Goal: Register for event/course

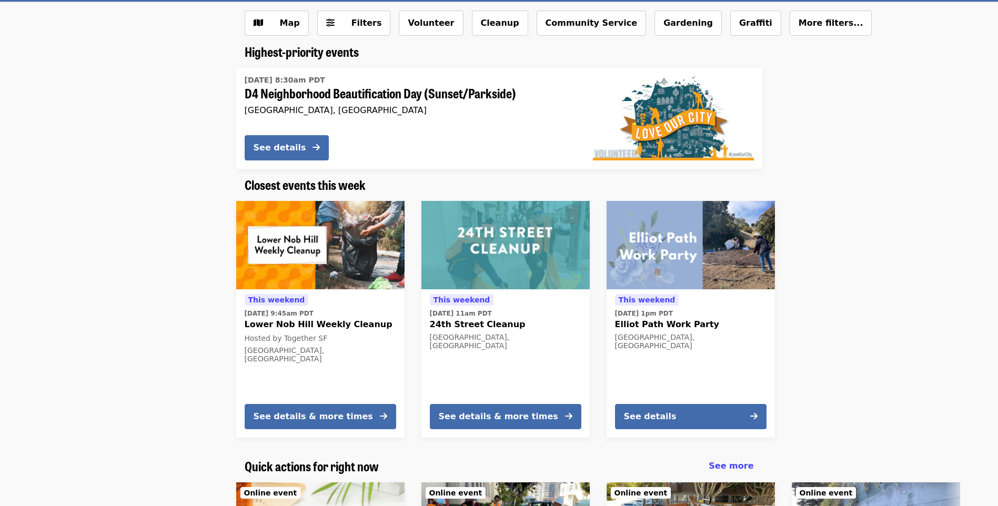
scroll to position [53, 0]
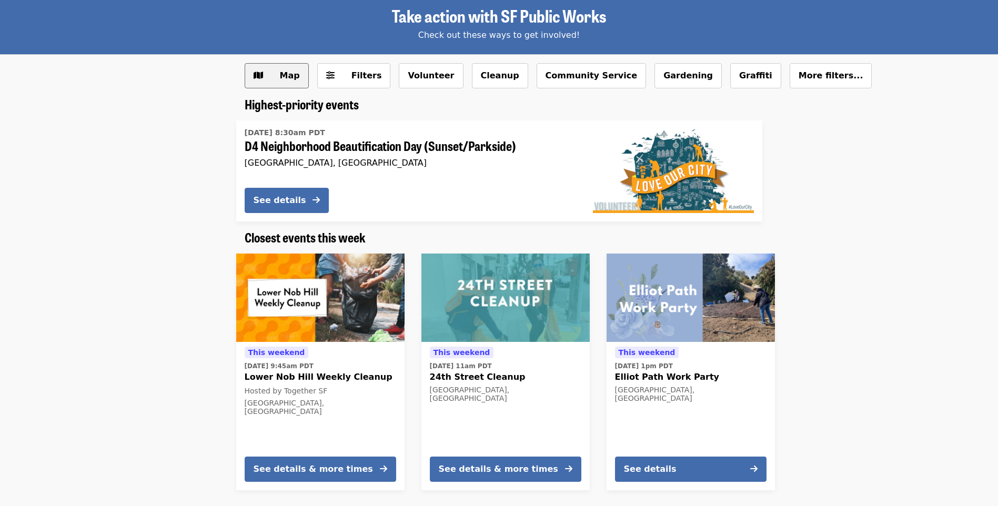
click at [280, 79] on span "Map" at bounding box center [290, 76] width 20 height 10
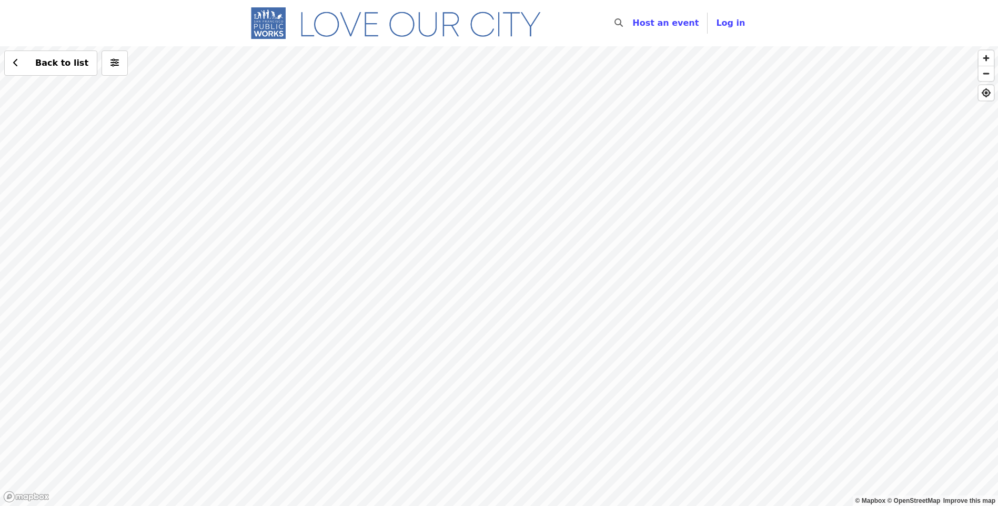
click at [603, 150] on div "Back to list" at bounding box center [499, 276] width 998 height 460
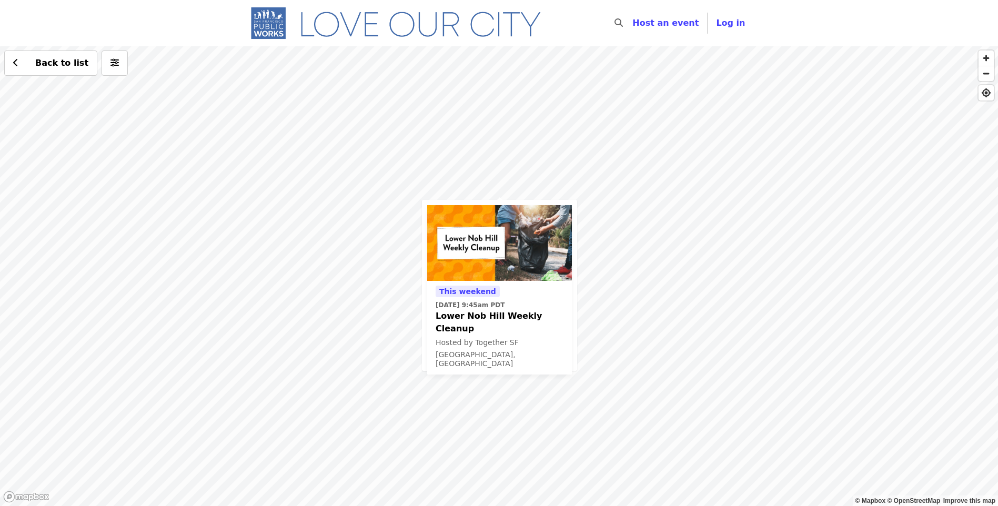
click at [553, 295] on div "This weekend Sun, Sep 28 @ 9:45am PDT Lower Nob Hill Weekly Cleanup Hosted by T…" at bounding box center [500, 327] width 128 height 85
click at [14, 68] on icon "chevron-left icon" at bounding box center [15, 63] width 5 height 10
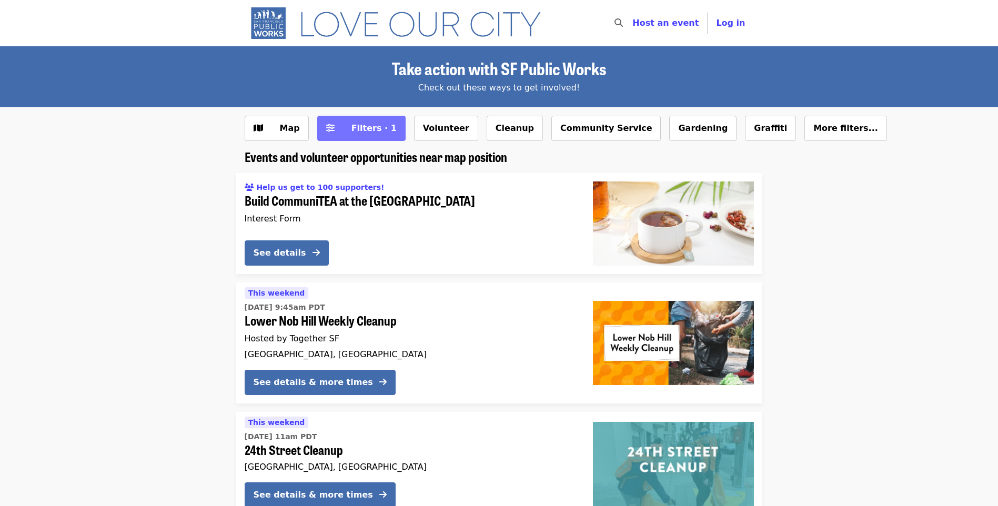
click at [362, 129] on span "Filters · 1" at bounding box center [373, 128] width 45 height 10
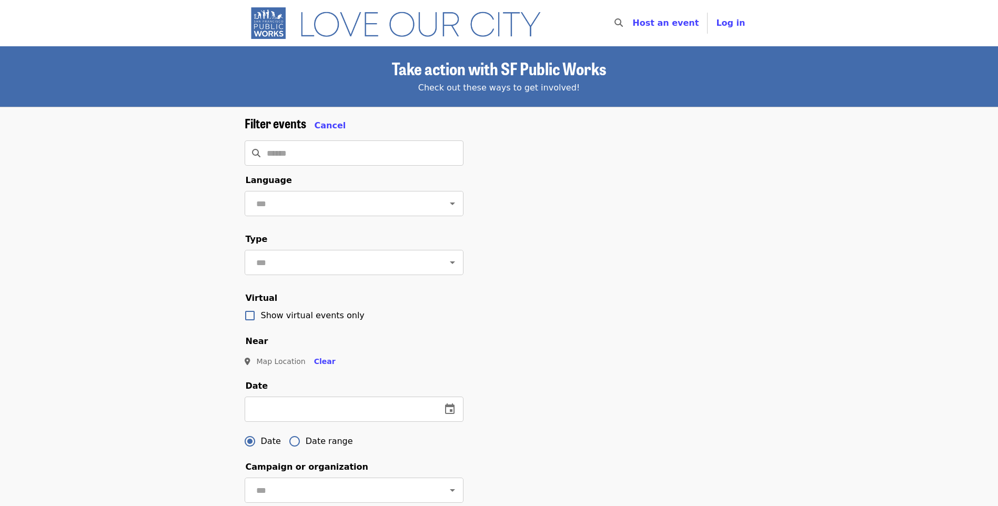
scroll to position [210, 0]
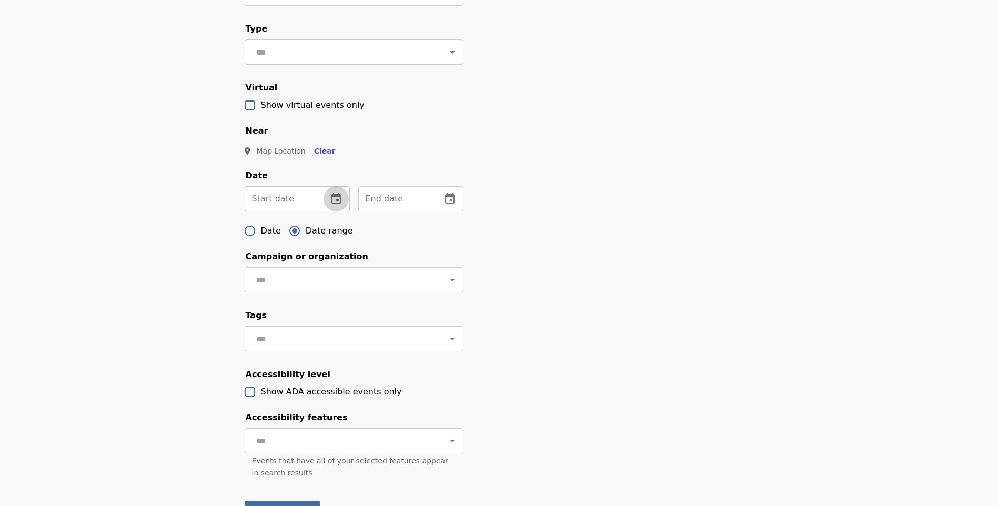
click at [336, 205] on icon "change date" at bounding box center [336, 199] width 13 height 13
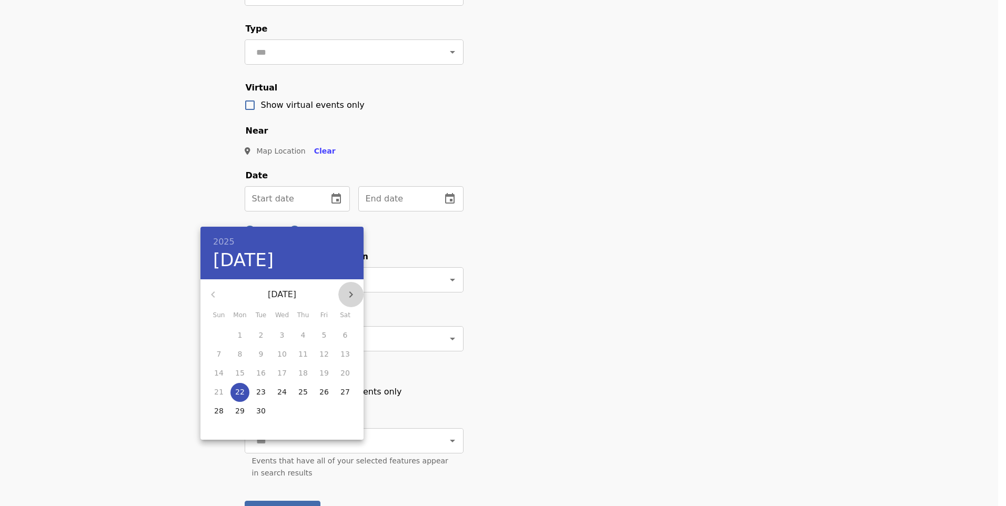
click at [351, 291] on icon "button" at bounding box center [351, 294] width 13 height 13
click at [286, 338] on span "1" at bounding box center [282, 335] width 19 height 11
type input "**********"
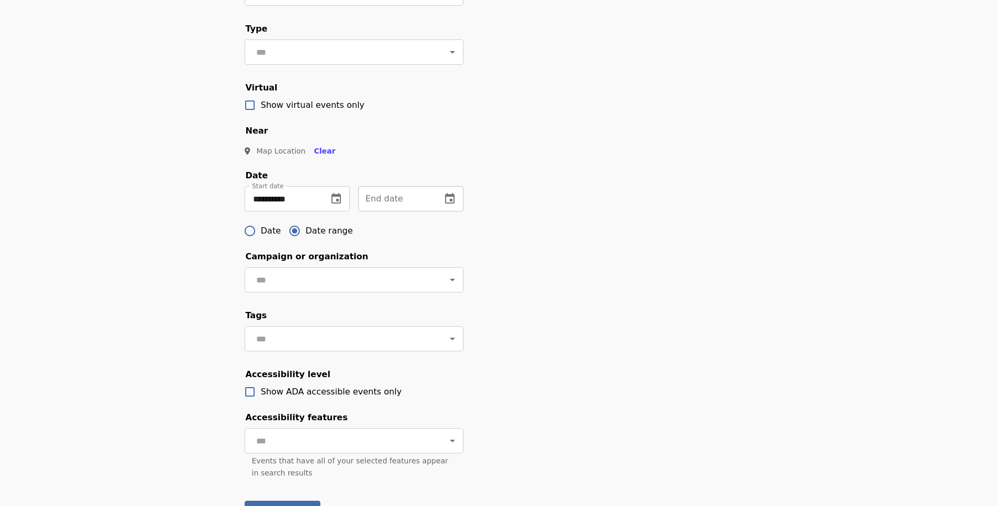
click at [452, 205] on icon "change date" at bounding box center [450, 199] width 13 height 13
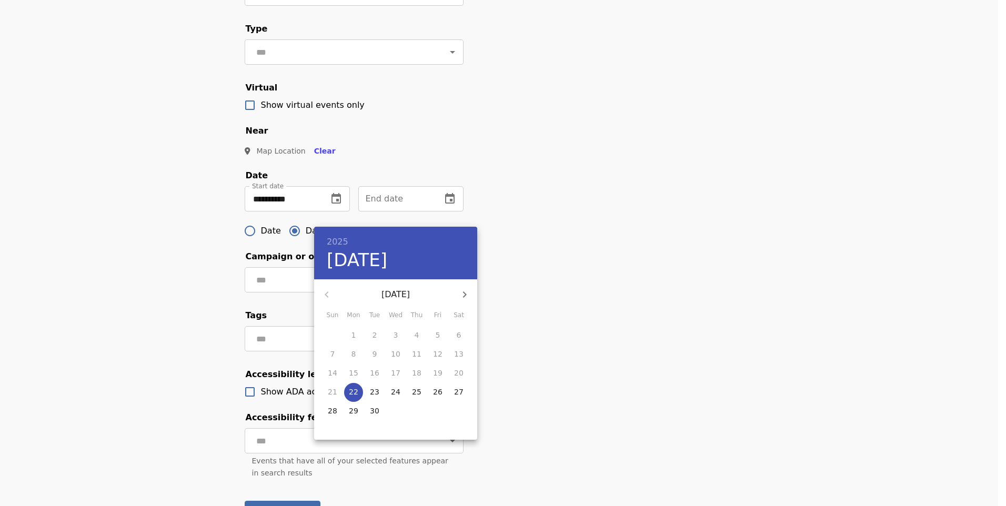
click at [462, 295] on icon "button" at bounding box center [464, 294] width 13 height 13
click at [437, 339] on p "5" at bounding box center [438, 335] width 5 height 11
type input "**********"
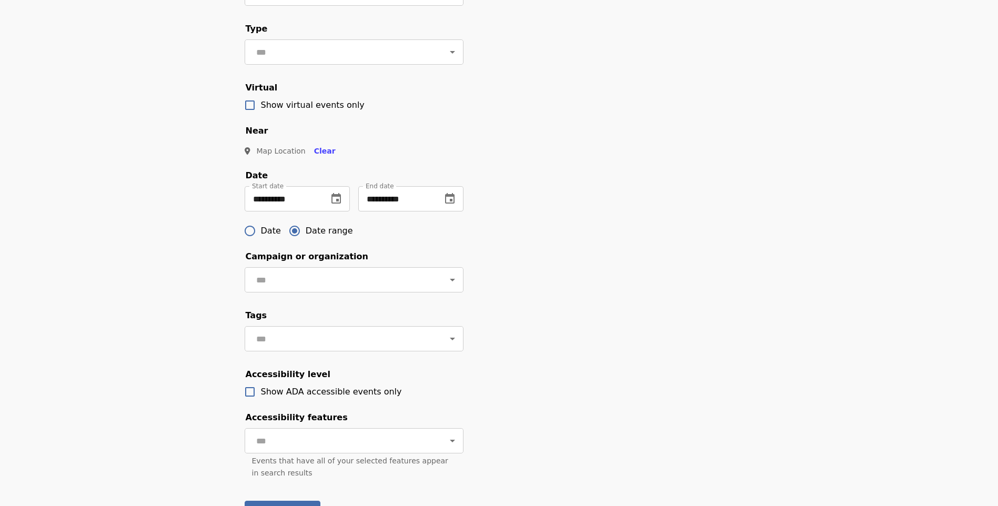
click at [564, 268] on div "**********" at bounding box center [499, 221] width 526 height 633
click at [446, 286] on icon "Open" at bounding box center [452, 280] width 13 height 13
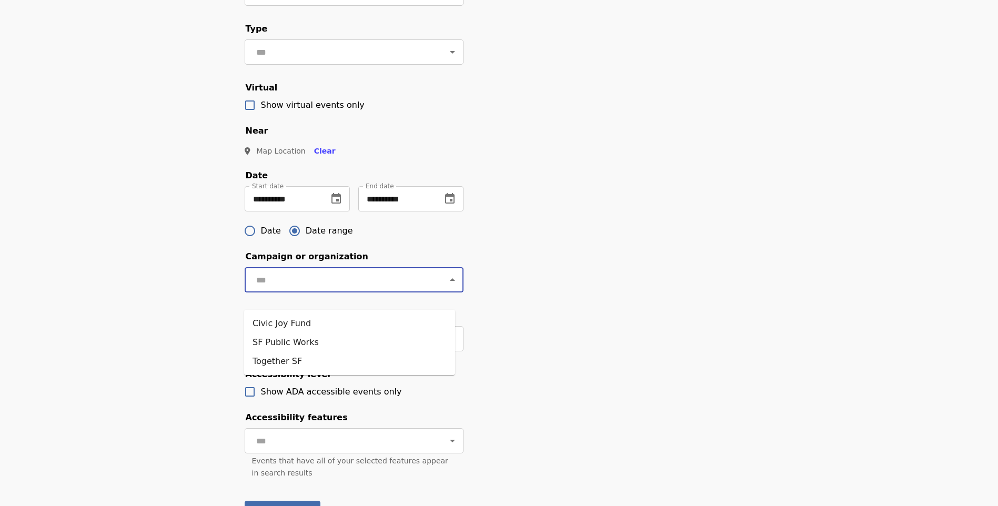
click at [446, 286] on icon "Close" at bounding box center [452, 280] width 13 height 13
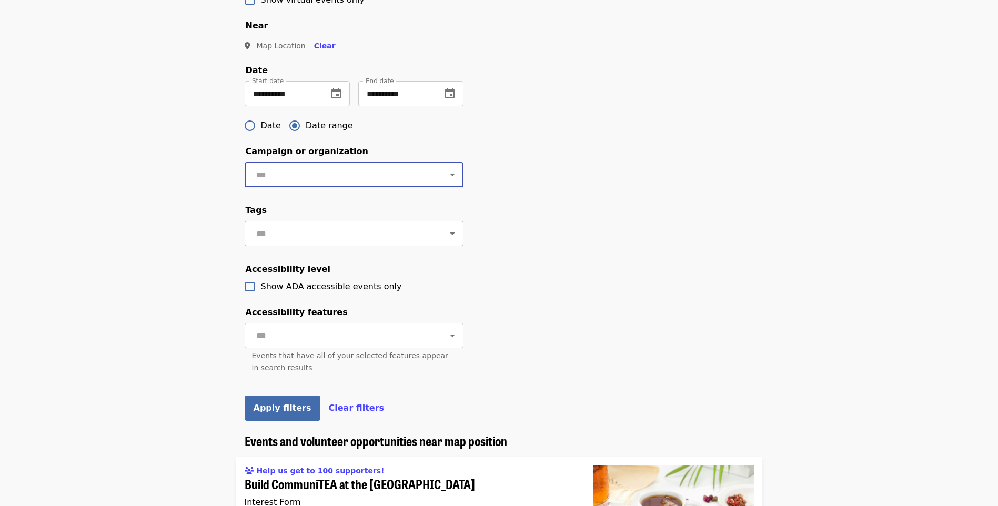
click at [446, 240] on icon "Open" at bounding box center [452, 233] width 13 height 13
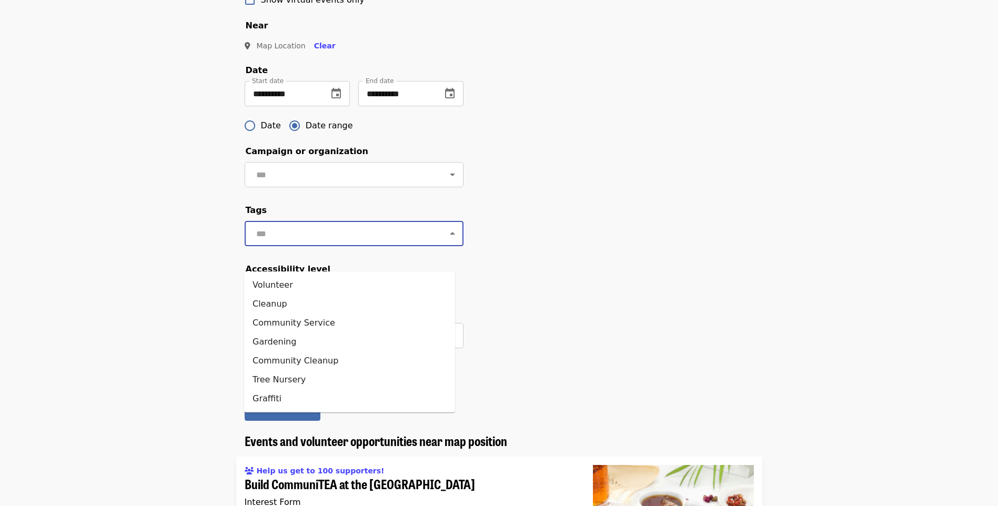
click at [446, 240] on icon "Close" at bounding box center [452, 233] width 13 height 13
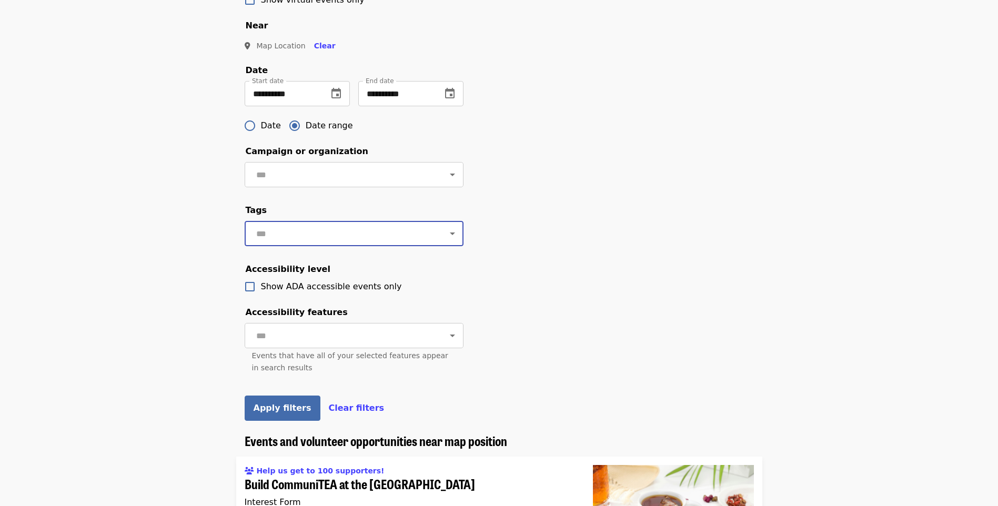
scroll to position [368, 0]
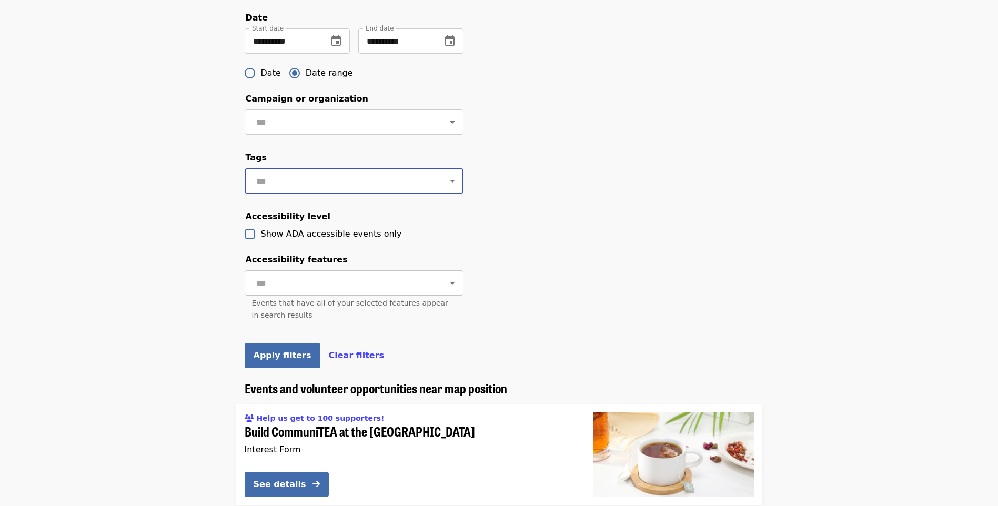
click at [446, 289] on icon "Open" at bounding box center [452, 283] width 13 height 13
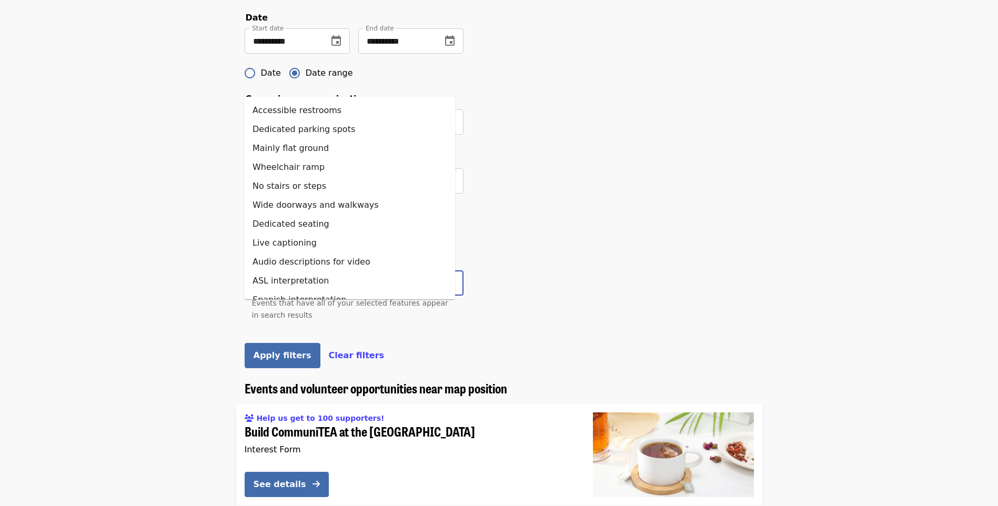
click at [450, 284] on icon "Close" at bounding box center [452, 282] width 5 height 3
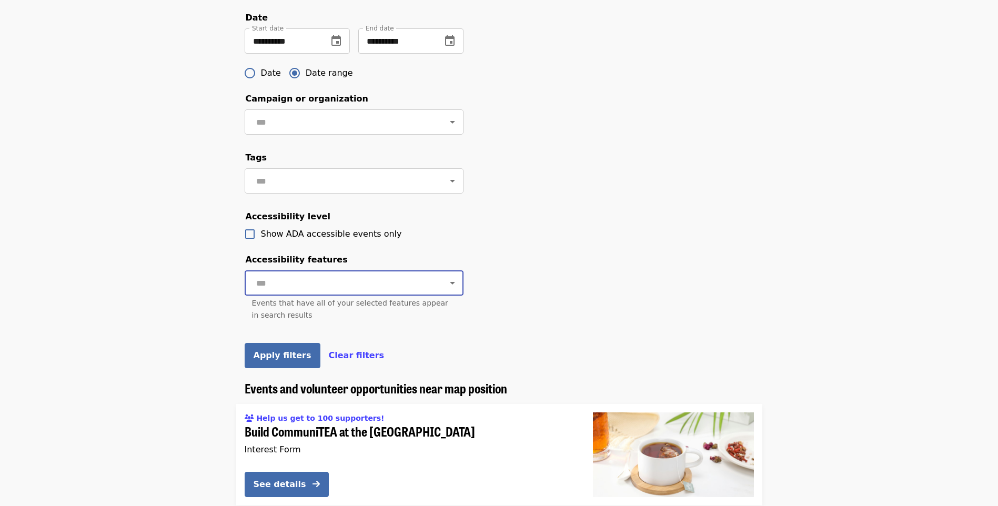
scroll to position [421, 0]
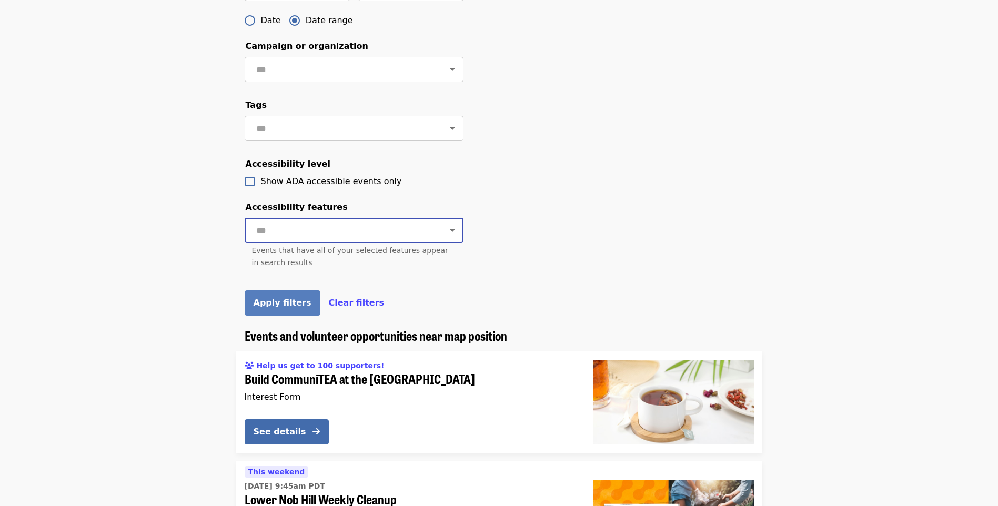
click at [278, 308] on span "Apply filters" at bounding box center [283, 303] width 58 height 10
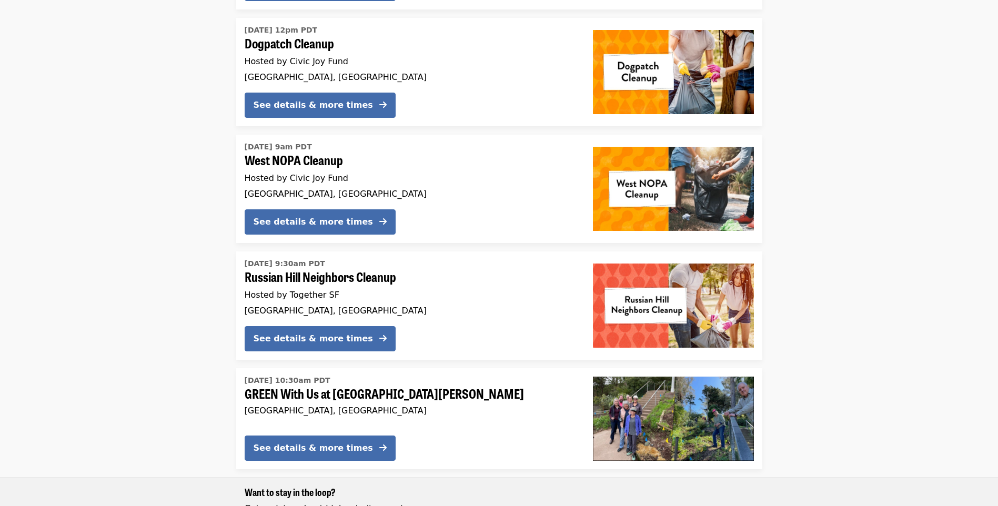
scroll to position [82, 0]
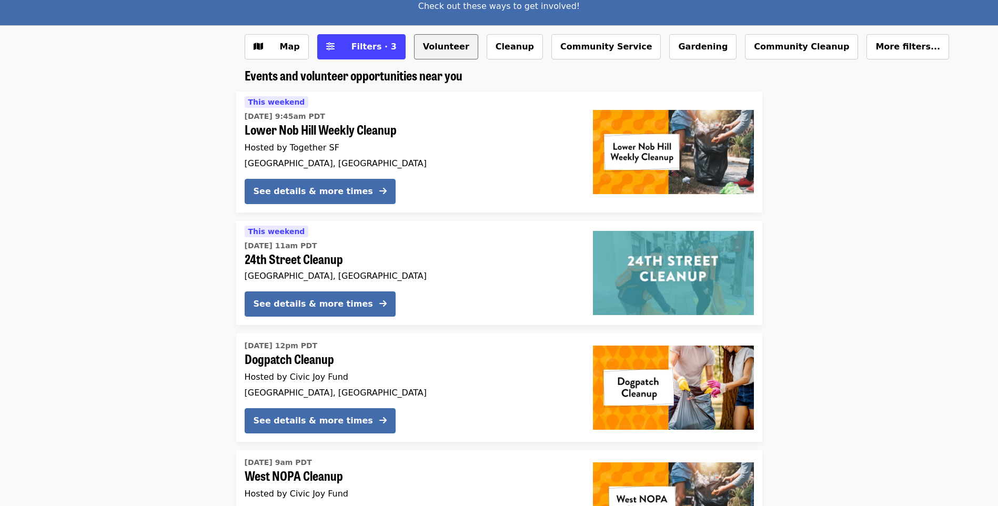
click at [434, 53] on button "Volunteer" at bounding box center [446, 46] width 64 height 25
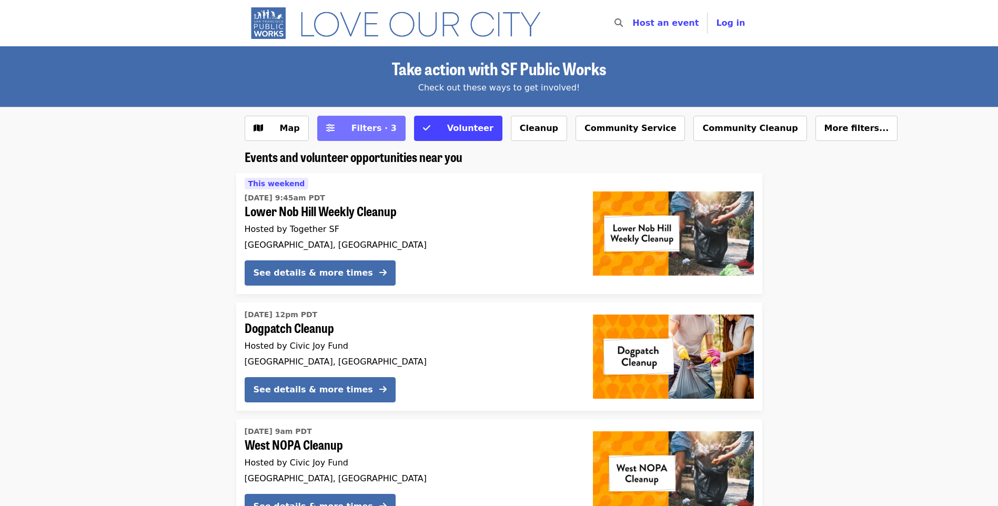
click at [346, 131] on span "Filters · 3" at bounding box center [369, 128] width 56 height 13
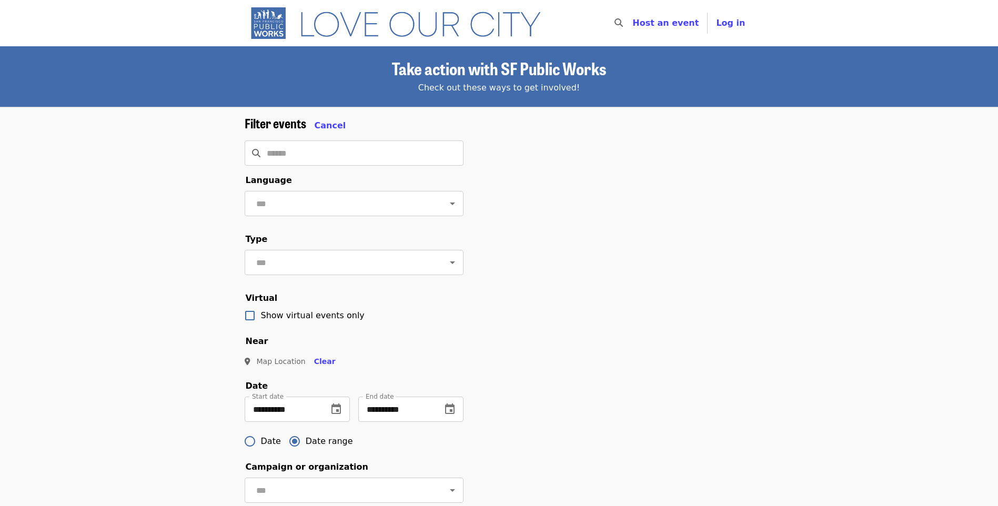
click at [452, 174] on fieldset "Language ​" at bounding box center [354, 199] width 219 height 51
click at [539, 71] on span "Take action with SF Public Works" at bounding box center [499, 68] width 214 height 25
click at [577, 153] on div "**********" at bounding box center [499, 432] width 526 height 633
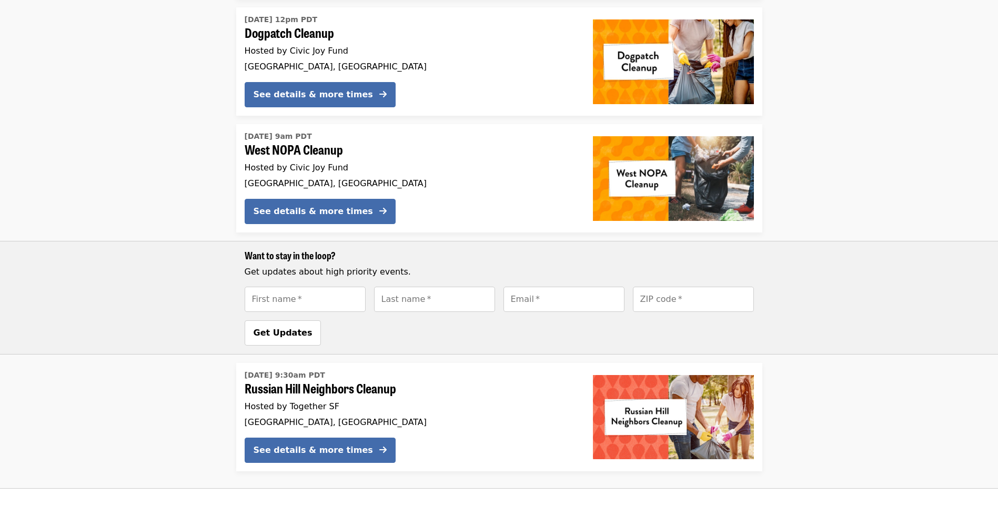
scroll to position [1051, 0]
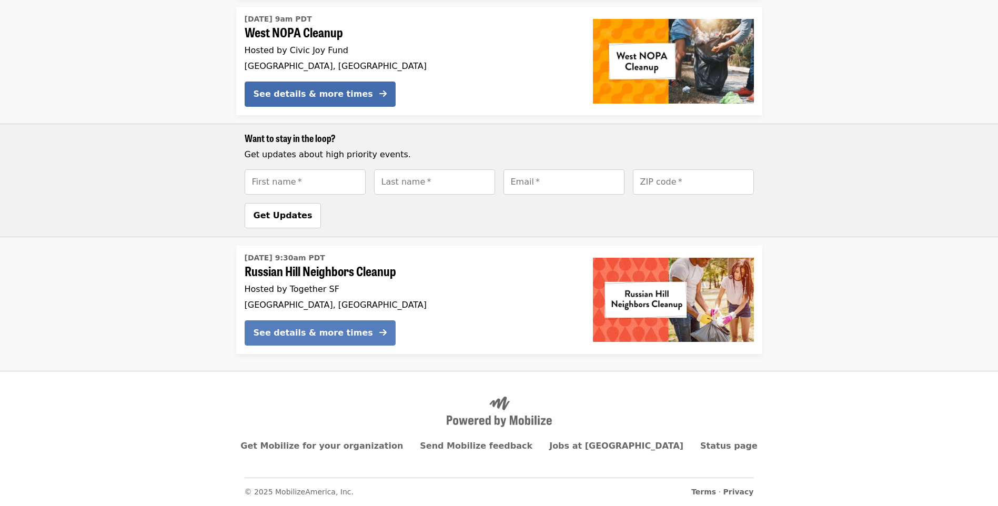
click at [279, 334] on div "See details & more times" at bounding box center [313, 333] width 119 height 13
